Goal: Task Accomplishment & Management: Complete application form

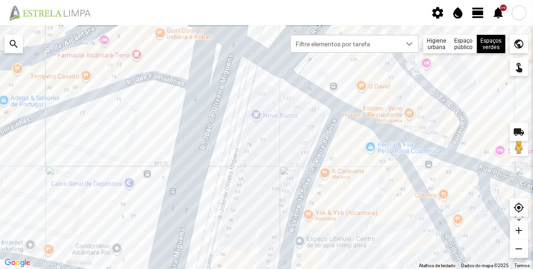
click at [480, 15] on span "view_day" at bounding box center [479, 13] width 14 height 14
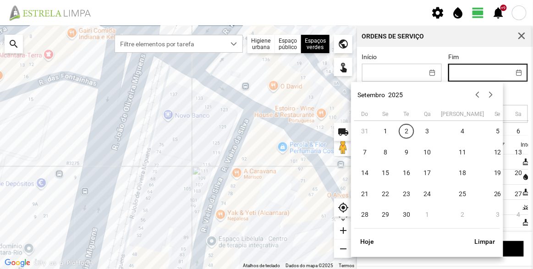
click at [464, 71] on input "Fim" at bounding box center [479, 72] width 61 height 17
click at [423, 132] on span "3" at bounding box center [427, 131] width 15 height 15
type input "[DATE]"
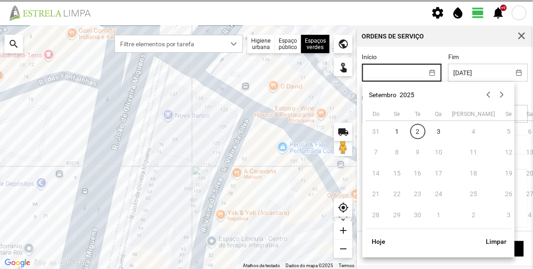
click at [398, 73] on input "Início" at bounding box center [393, 72] width 61 height 17
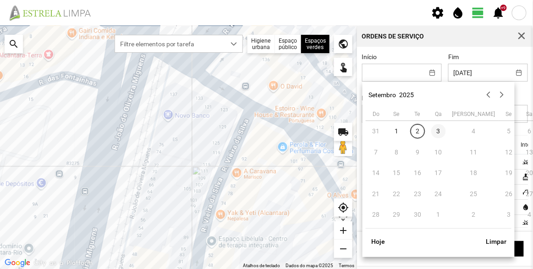
click at [440, 133] on span "3" at bounding box center [438, 131] width 15 height 15
type input "[DATE]"
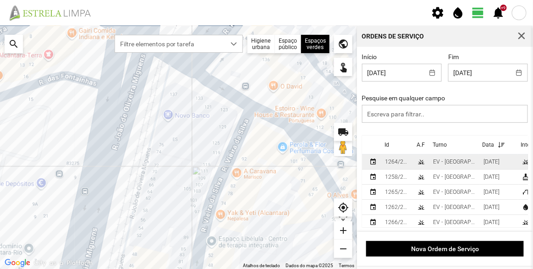
click at [435, 168] on td "EV - [GEOGRAPHIC_DATA] A" at bounding box center [455, 161] width 50 height 15
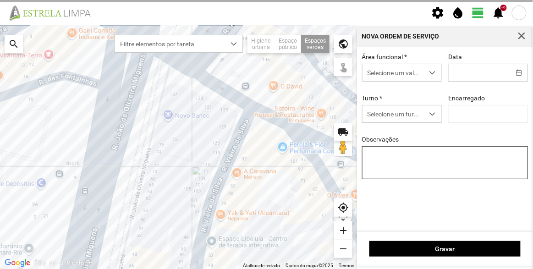
type input "[DATE]"
type textarea "[PERSON_NAME]"
type input "[PERSON_NAME]"
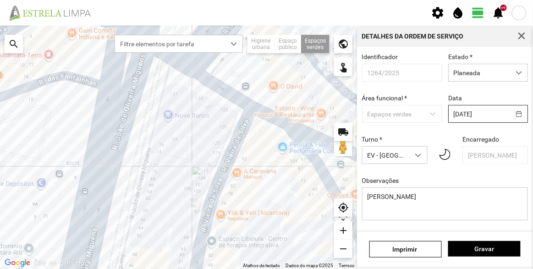
click at [468, 122] on body "settings water_drop view_day +9 notifications Para navegar no mapa com gestos d…" at bounding box center [266, 134] width 533 height 269
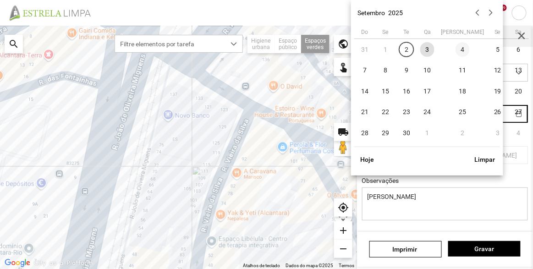
click at [456, 50] on span "4" at bounding box center [463, 49] width 15 height 15
type input "[DATE]"
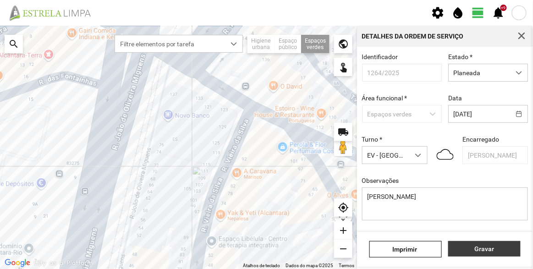
click at [490, 256] on button "Gravar" at bounding box center [484, 249] width 72 height 16
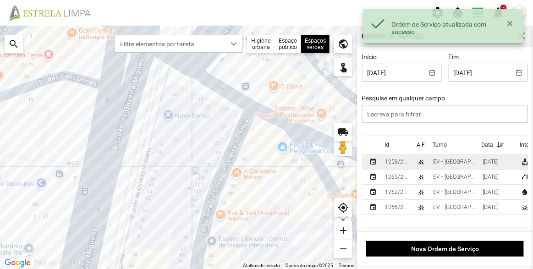
click at [452, 158] on td "EV - [GEOGRAPHIC_DATA] B" at bounding box center [455, 161] width 50 height 15
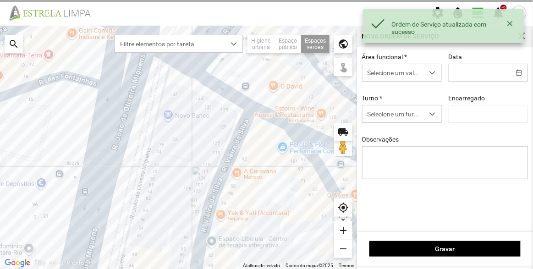
type input "[DATE]"
type textarea "Recolha de papeleiras"
type input "[PERSON_NAME]"
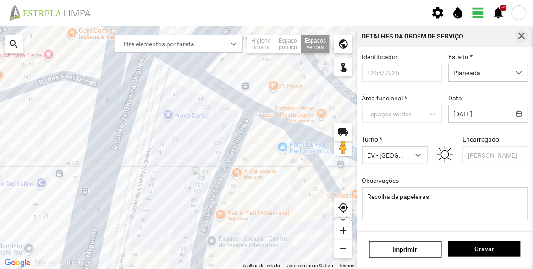
click at [520, 33] on span "button" at bounding box center [522, 36] width 8 height 8
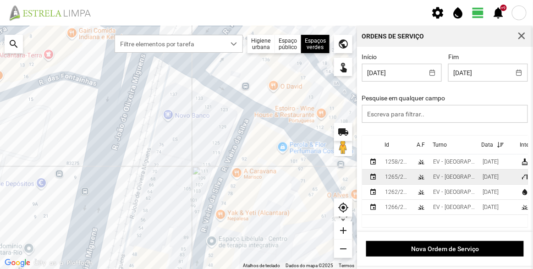
click at [447, 176] on div "EV - [GEOGRAPHIC_DATA] A" at bounding box center [454, 177] width 42 height 6
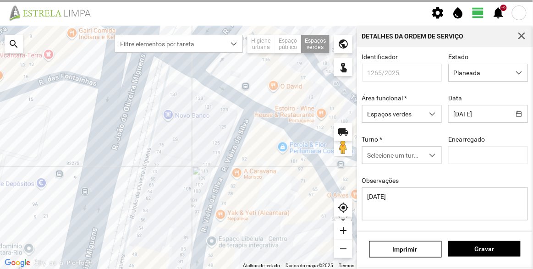
type input "[PERSON_NAME]"
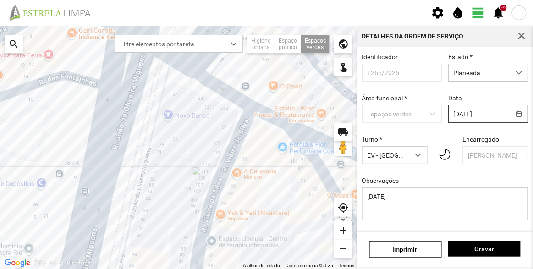
click at [467, 113] on body "settings water_drop view_day +9 notifications Para navegar no mapa com gestos d…" at bounding box center [266, 134] width 533 height 269
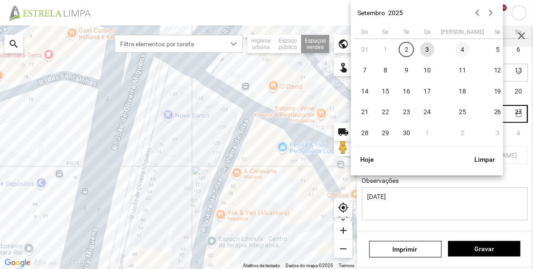
click at [456, 48] on span "4" at bounding box center [463, 49] width 15 height 15
type input "[DATE]"
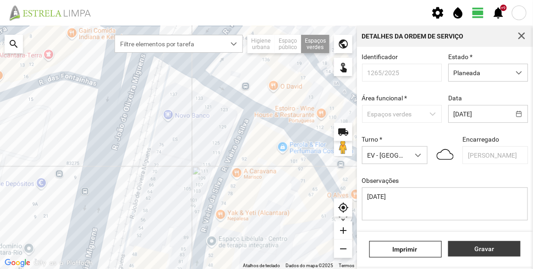
click at [476, 246] on span "Gravar" at bounding box center [484, 248] width 63 height 7
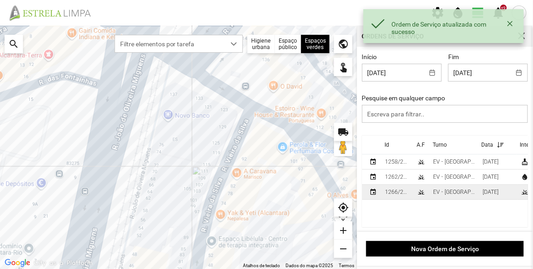
click at [445, 193] on div "EV - [GEOGRAPHIC_DATA] B" at bounding box center [454, 192] width 42 height 6
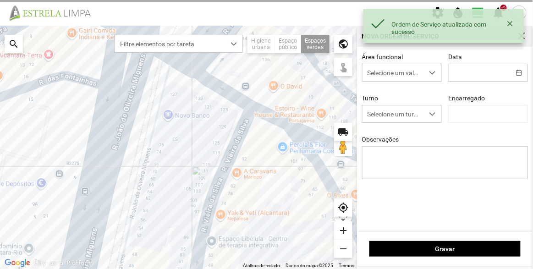
type input "[DATE]"
type textarea "Talude da Assembleia"
type input "[PERSON_NAME]"
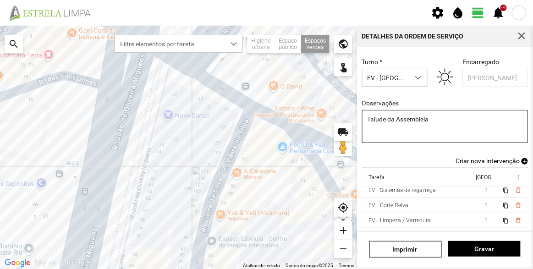
scroll to position [41, 0]
click at [520, 35] on span "button" at bounding box center [522, 36] width 8 height 8
